Goal: Information Seeking & Learning: Learn about a topic

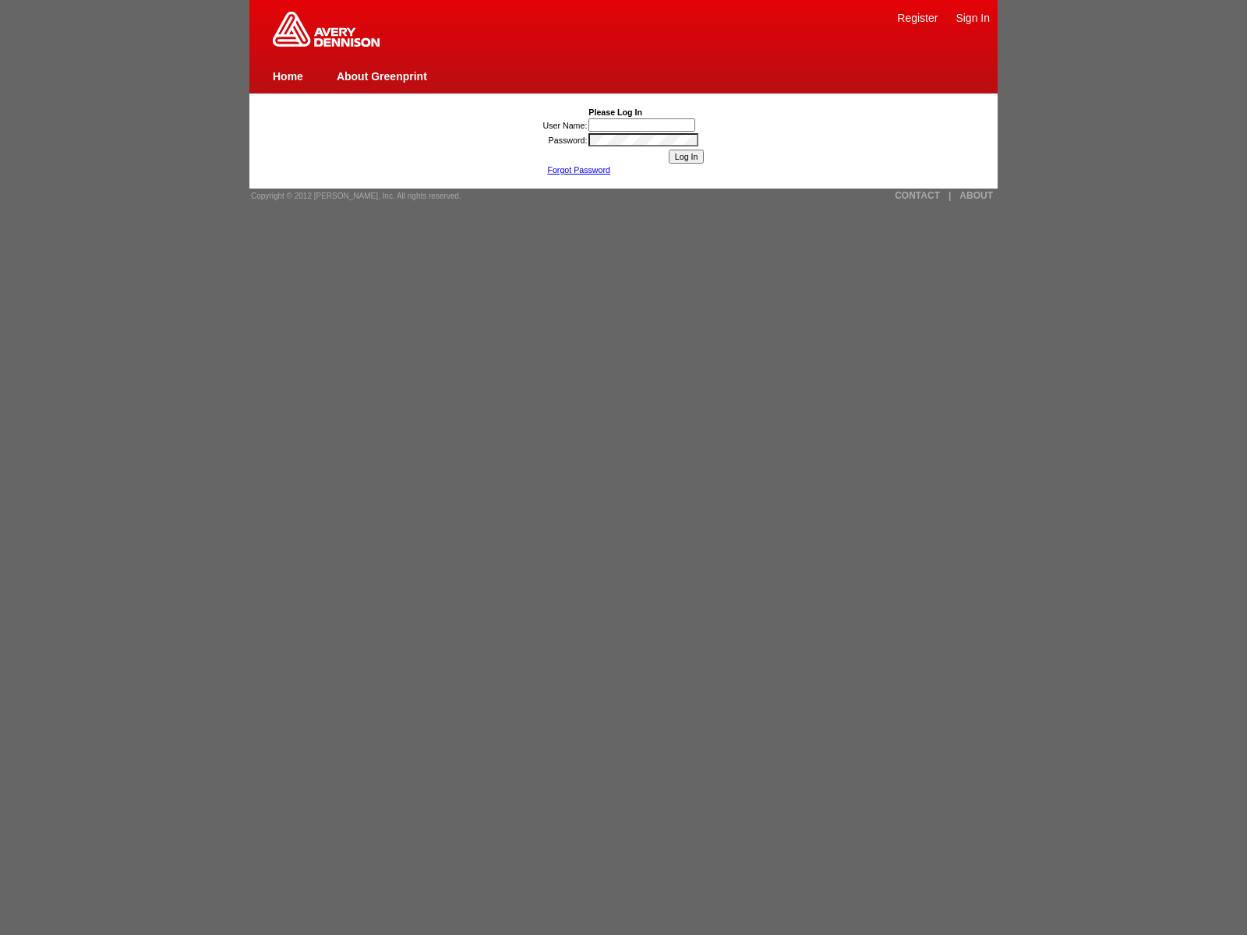
click at [976, 196] on link "ABOUT" at bounding box center [976, 195] width 34 height 11
